Goal: Find contact information: Find contact information

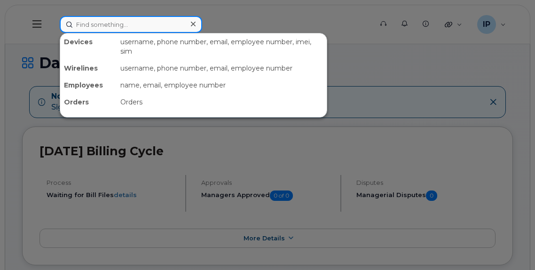
click at [75, 24] on input at bounding box center [131, 24] width 142 height 17
paste input "780-934-6619"
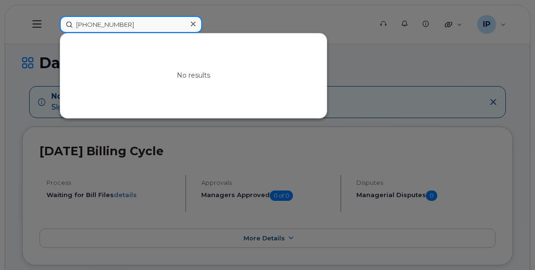
drag, startPoint x: 150, startPoint y: 31, endPoint x: 29, endPoint y: 28, distance: 121.3
click at [52, 28] on div "780-934-6619 No results" at bounding box center [212, 24] width 321 height 17
paste input "[PERSON_NAME]"
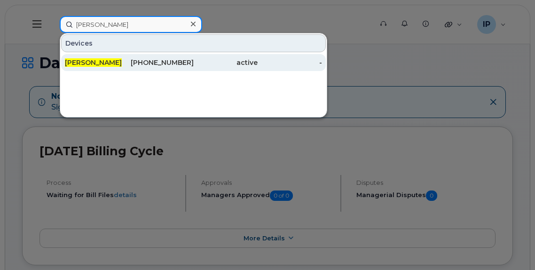
type input "[PERSON_NAME]"
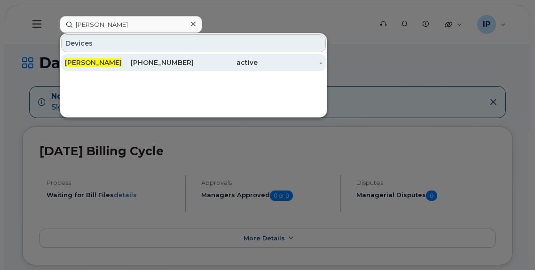
click at [188, 64] on div "780-934-6610" at bounding box center [161, 62] width 64 height 9
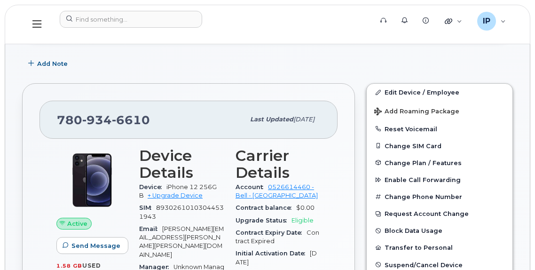
scroll to position [141, 0]
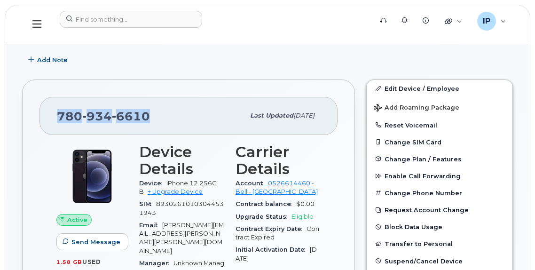
drag, startPoint x: 152, startPoint y: 115, endPoint x: 51, endPoint y: 111, distance: 100.6
click at [51, 111] on div "[PHONE_NUMBER] Last updated [DATE]" at bounding box center [188, 116] width 298 height 38
copy span "[PHONE_NUMBER]"
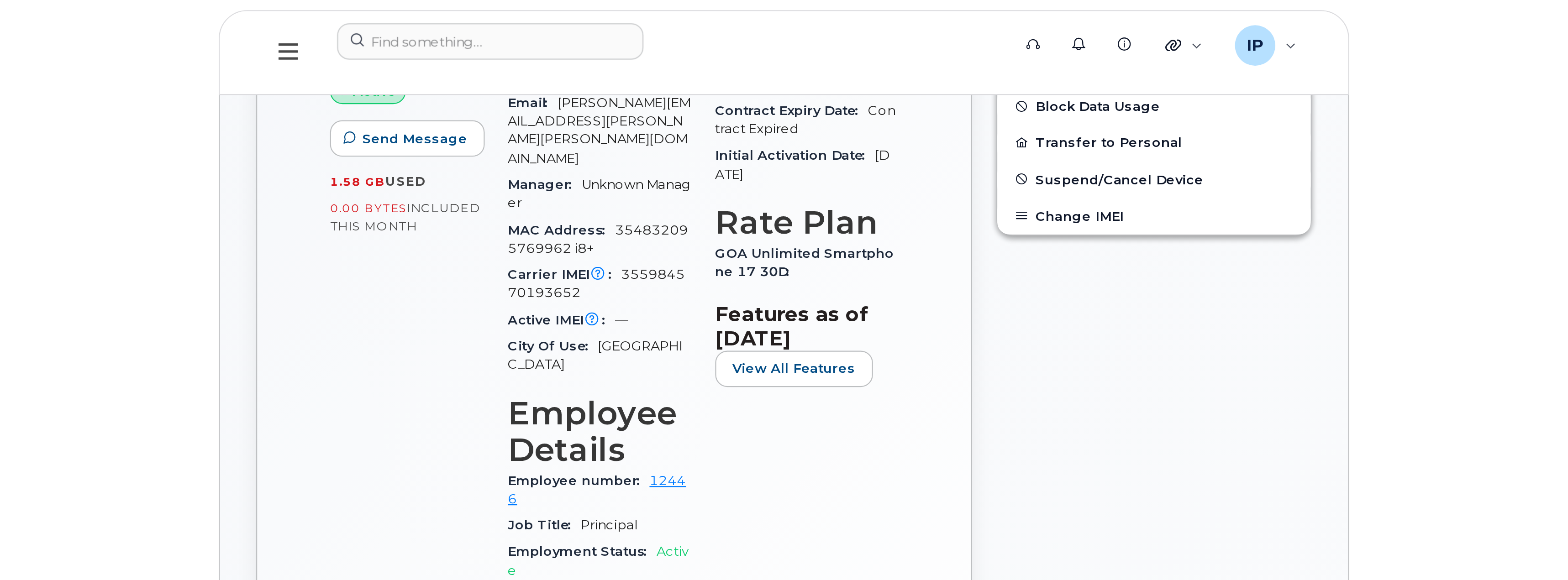
scroll to position [320, 0]
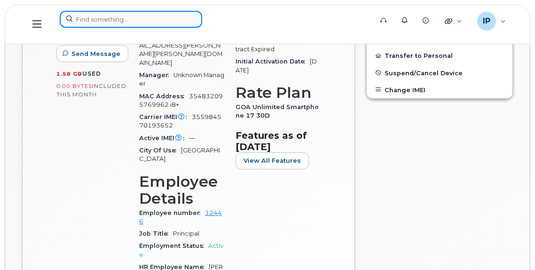
click at [117, 16] on input at bounding box center [131, 19] width 142 height 17
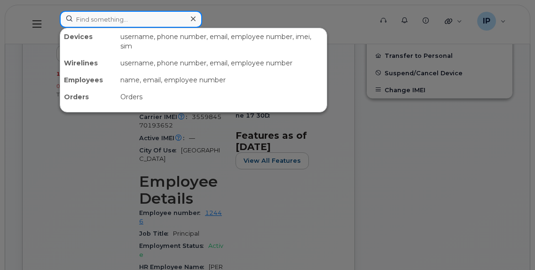
paste input "[PERSON_NAME]"
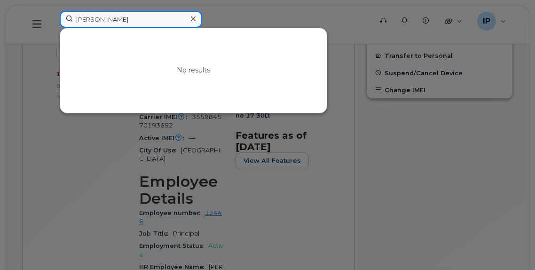
type input "[PERSON_NAME]"
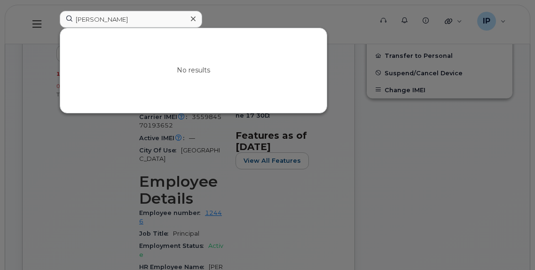
click at [195, 21] on icon at bounding box center [193, 18] width 5 height 5
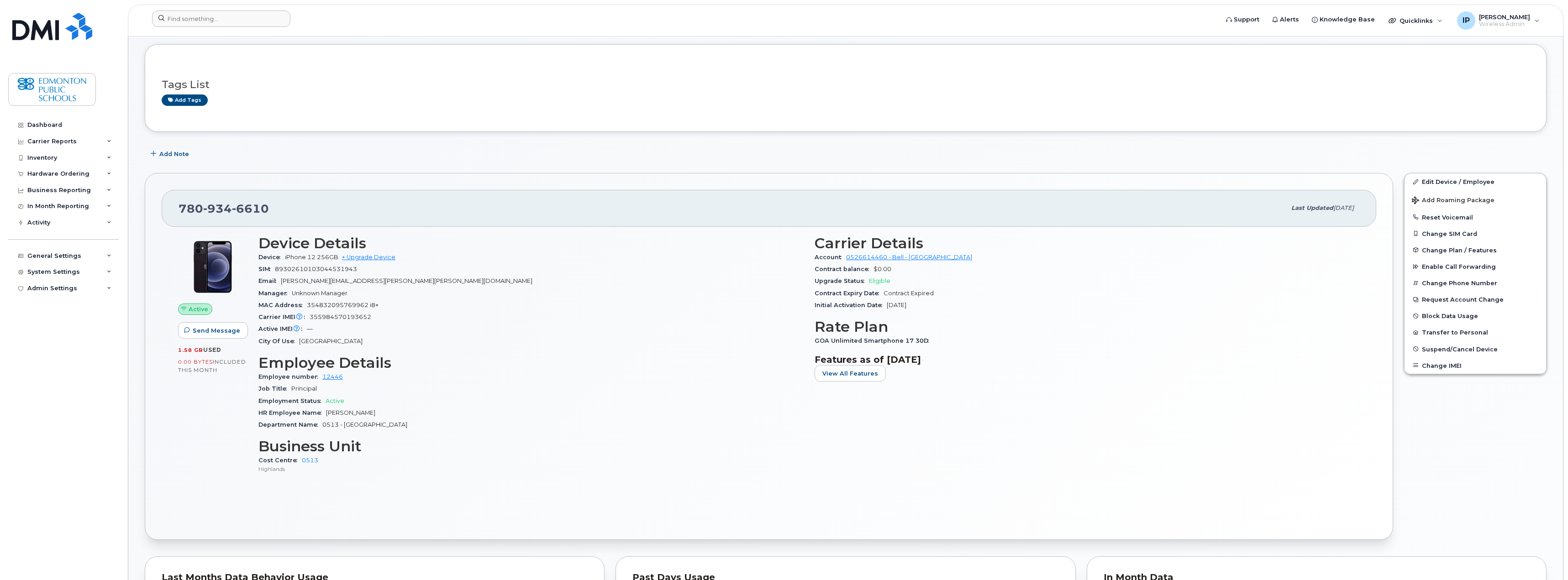
scroll to position [0, 0]
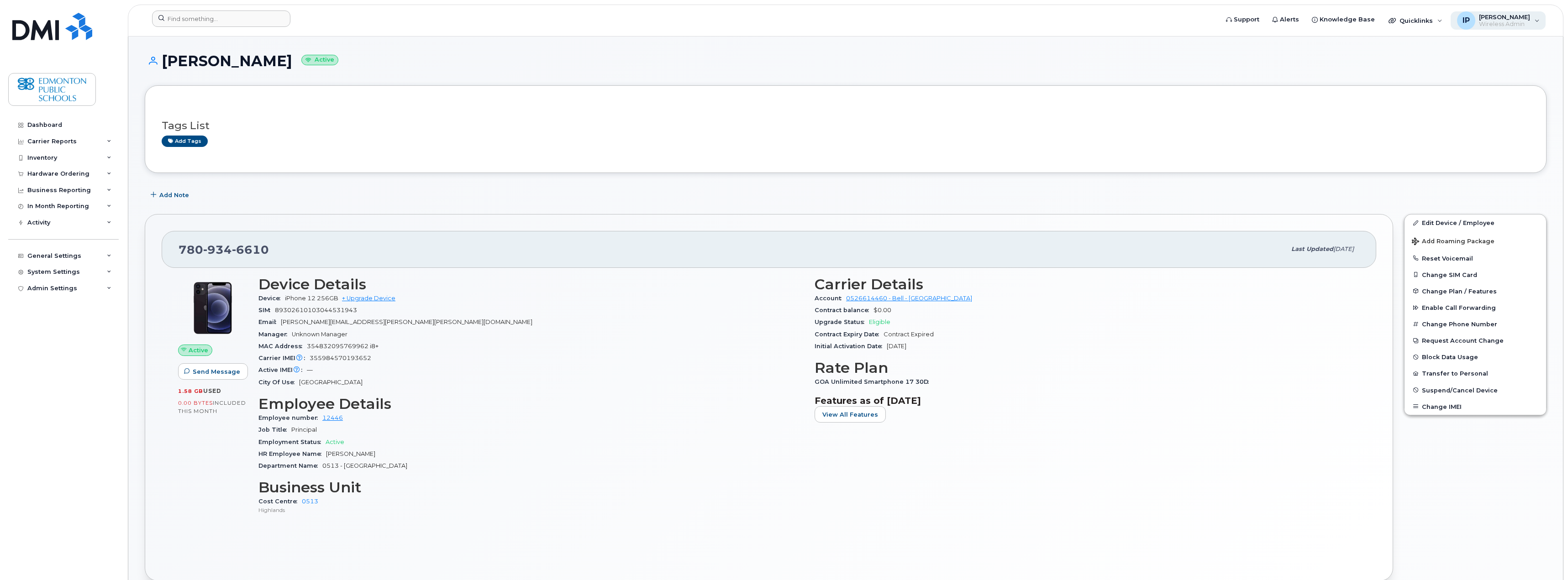
click at [519, 22] on div "IP [PERSON_NAME] Wireless Admin" at bounding box center [1498, 20] width 95 height 18
click at [519, 91] on div "Sign out" at bounding box center [1479, 89] width 131 height 17
